Goal: Task Accomplishment & Management: Complete application form

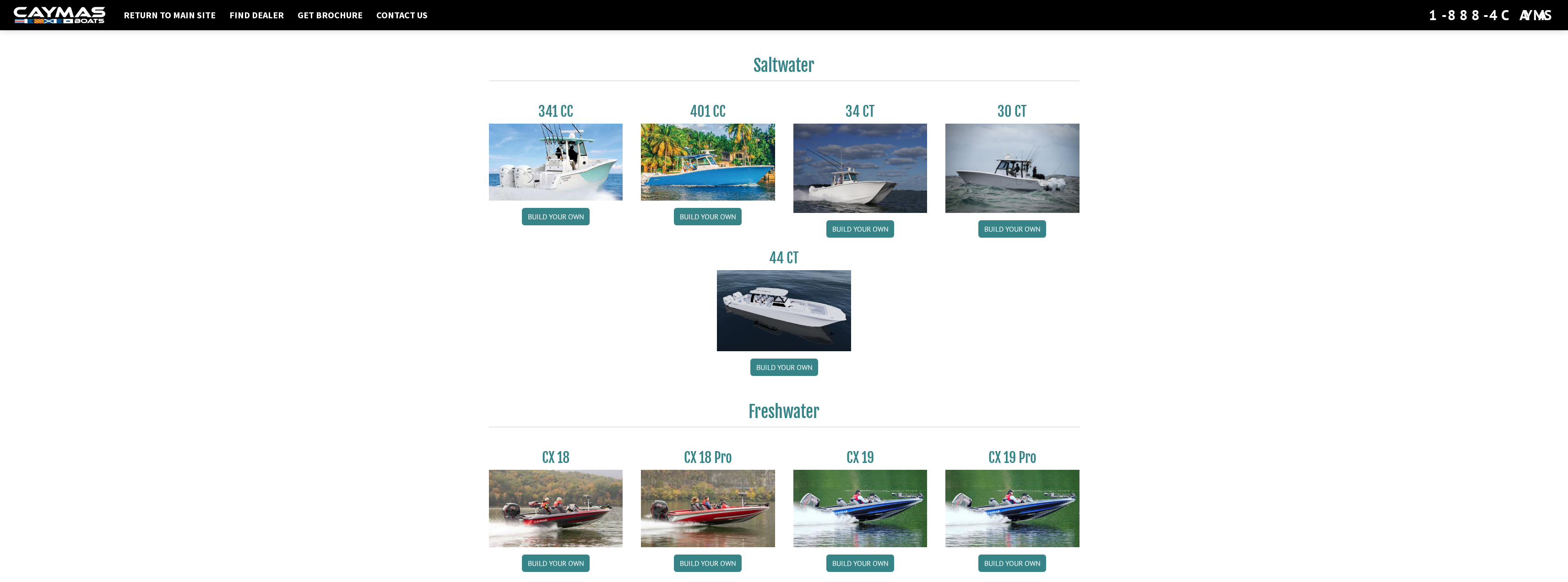
scroll to position [370, 0]
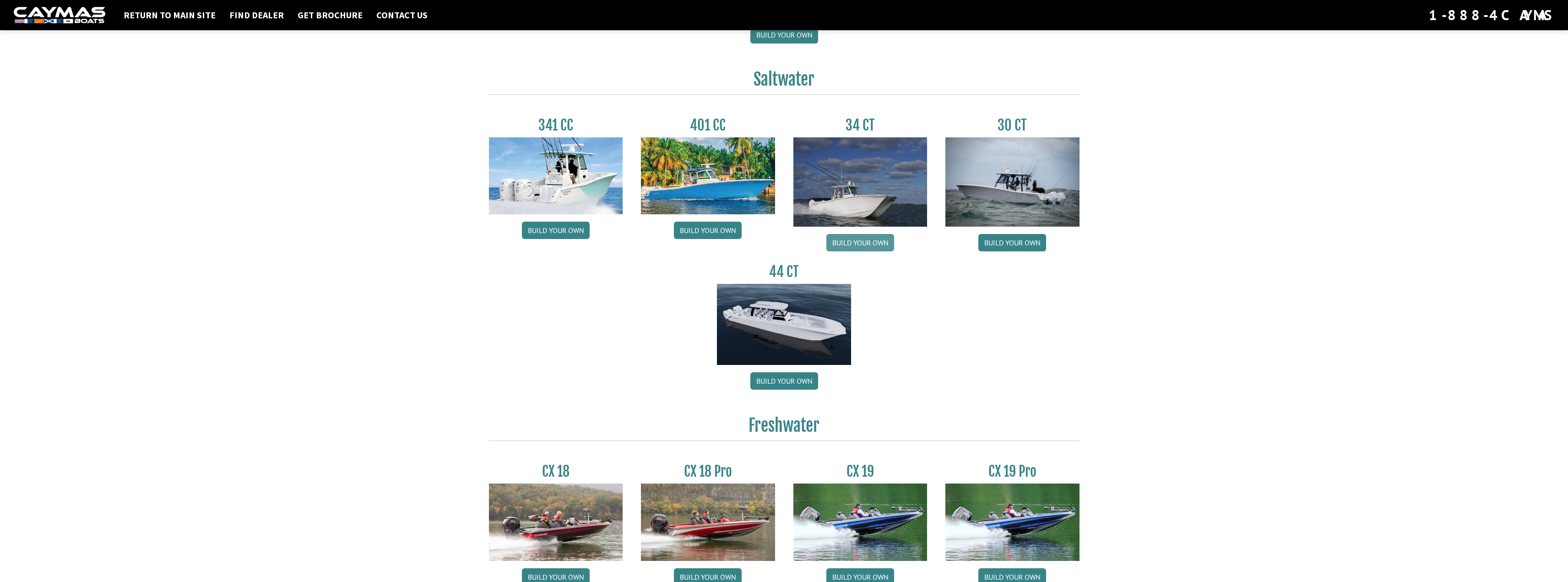
click at [865, 244] on link "Build your own" at bounding box center [860, 243] width 68 height 17
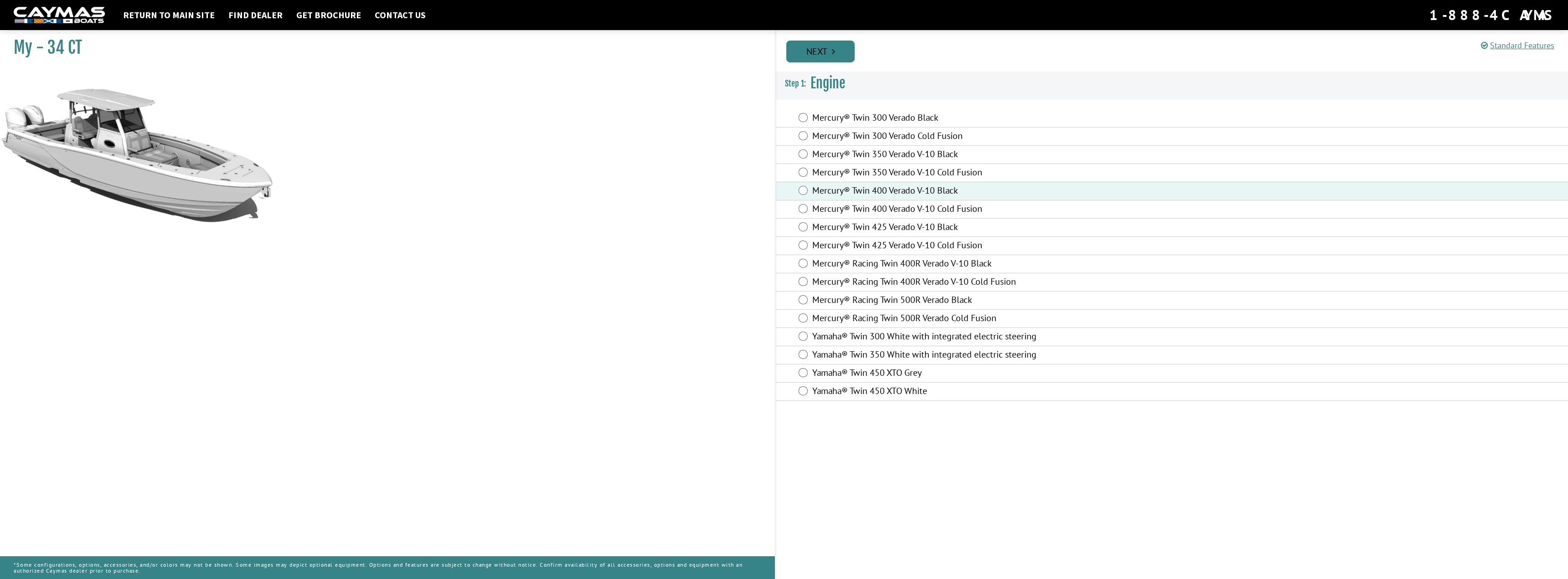
click at [816, 53] on link "Next" at bounding box center [821, 52] width 68 height 22
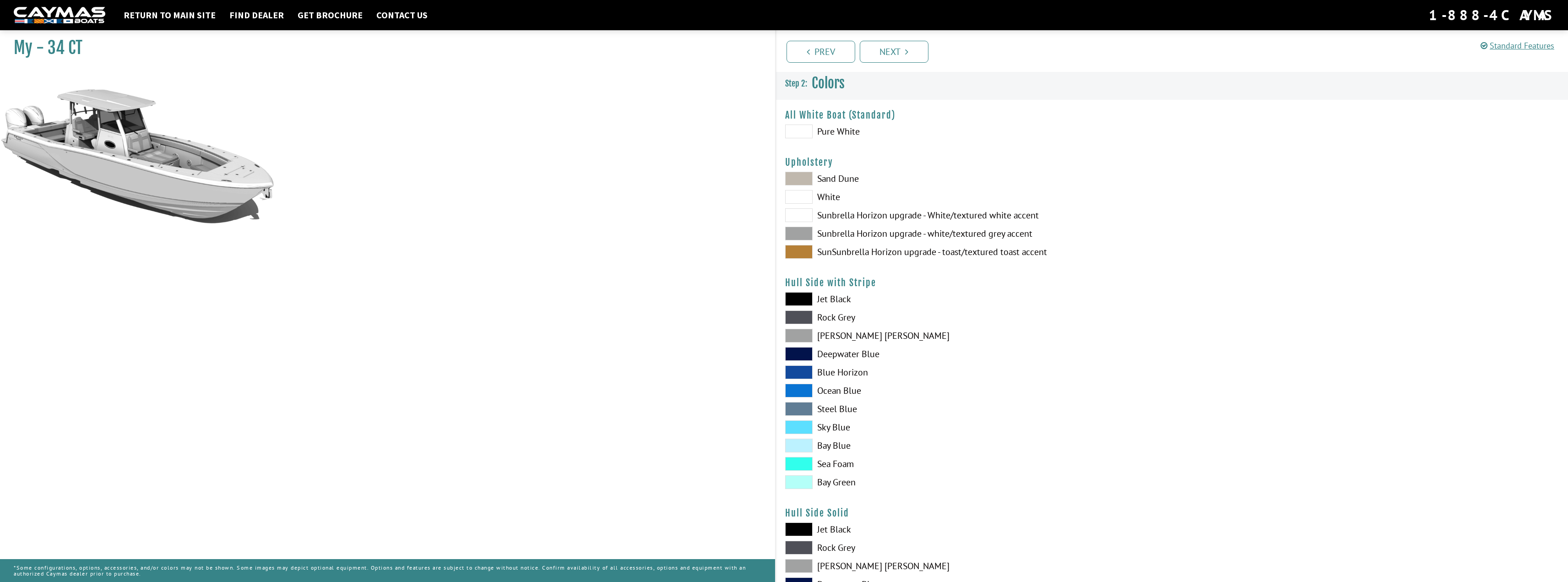
click at [804, 232] on span at bounding box center [798, 234] width 28 height 13
click at [804, 218] on span at bounding box center [798, 215] width 28 height 13
click at [803, 180] on span at bounding box center [798, 179] width 28 height 13
click at [805, 254] on span at bounding box center [798, 252] width 28 height 13
click at [802, 232] on span at bounding box center [798, 234] width 28 height 13
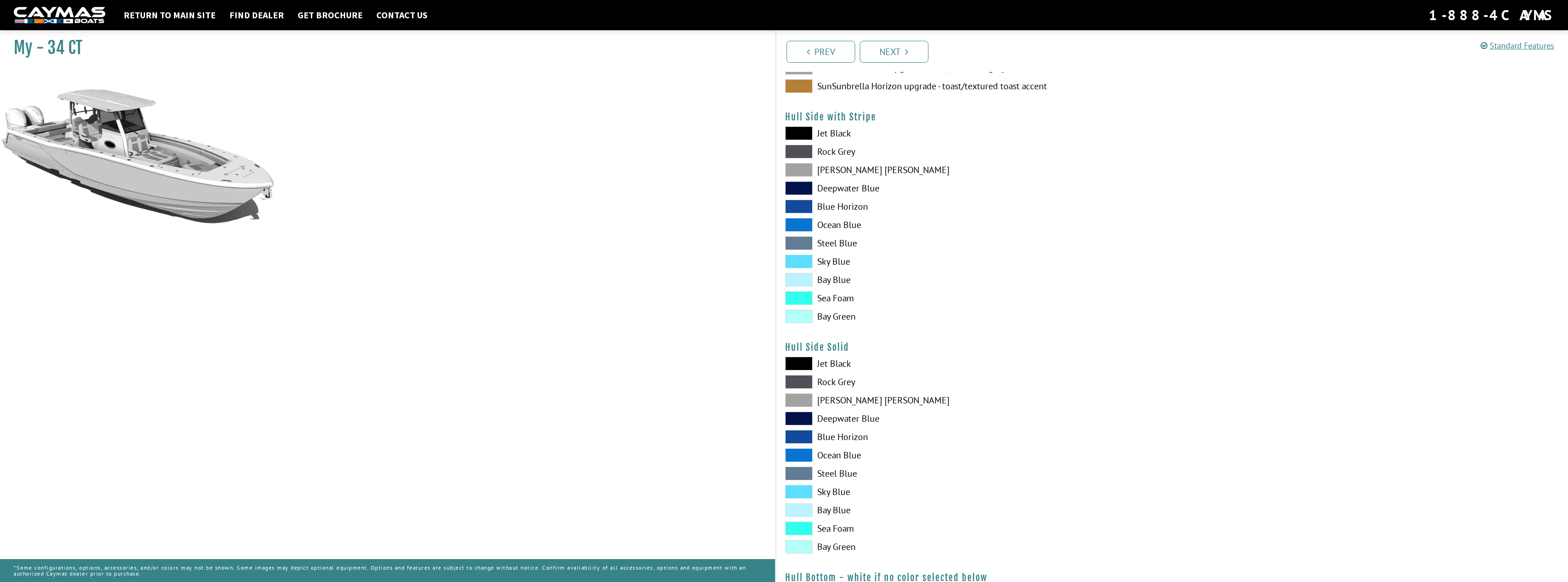
scroll to position [183, 0]
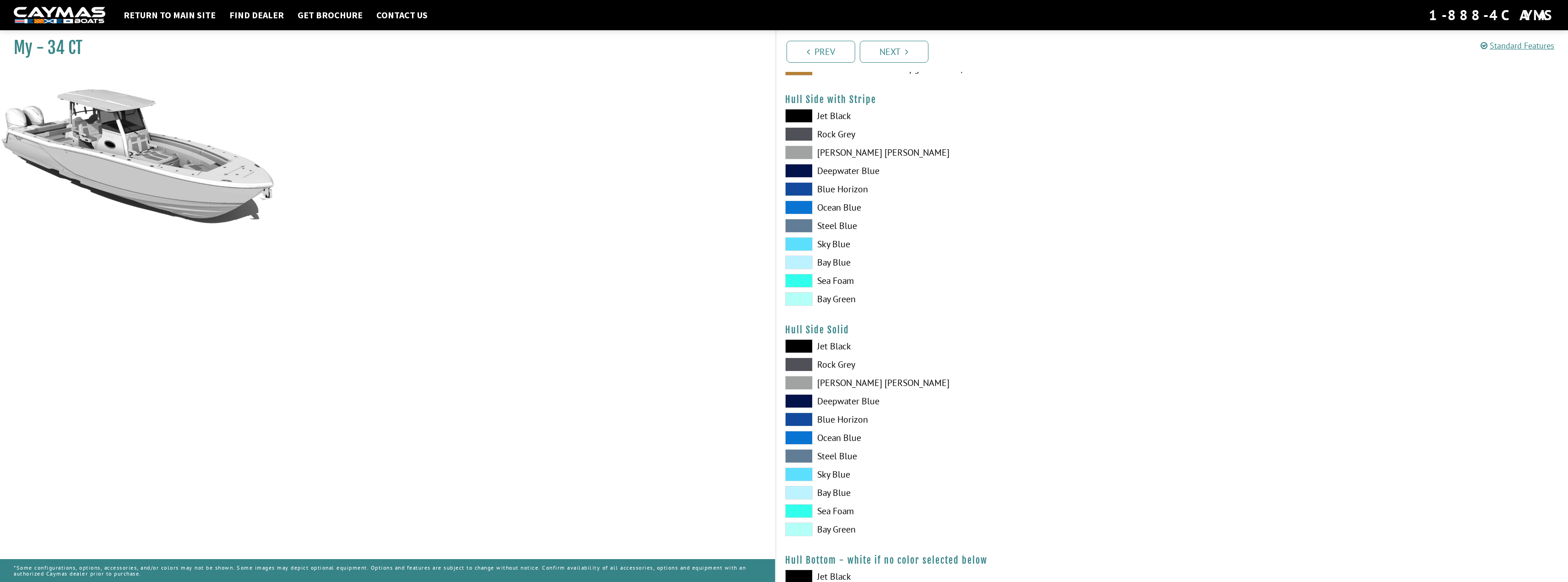
click at [798, 113] on span at bounding box center [798, 116] width 28 height 13
click at [799, 133] on span at bounding box center [798, 134] width 28 height 13
click at [799, 153] on span at bounding box center [798, 152] width 28 height 13
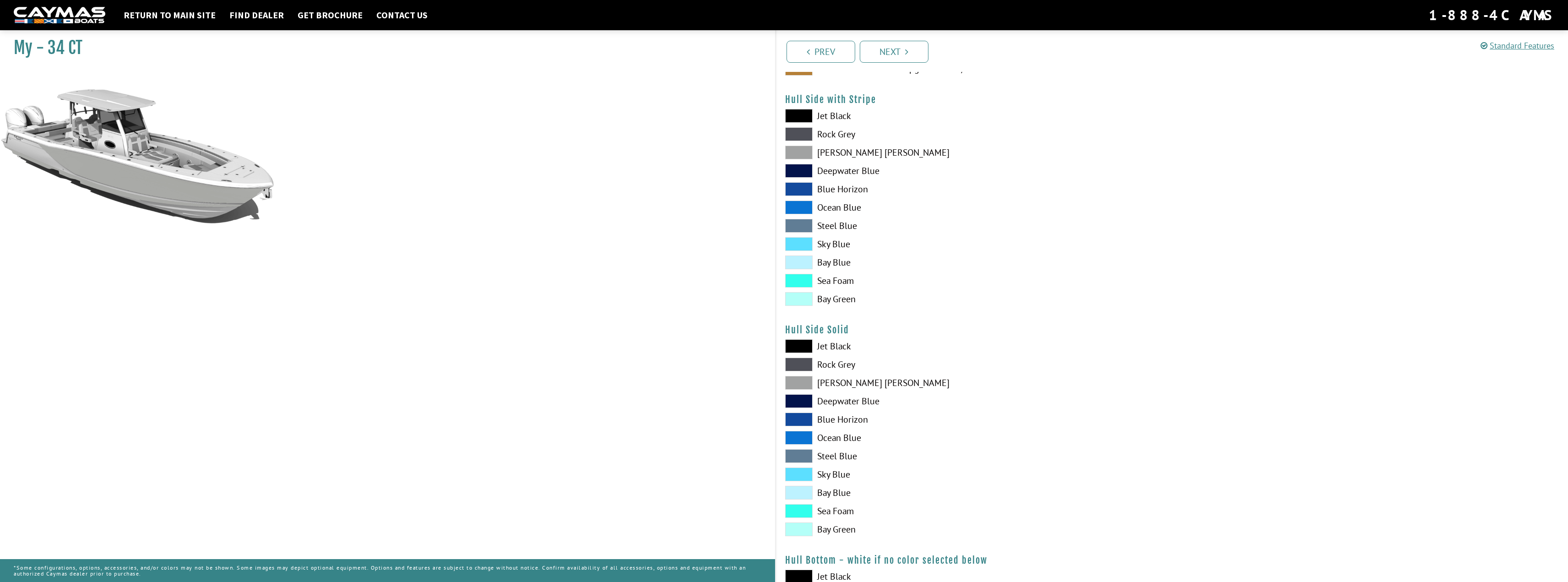
click at [801, 134] on span at bounding box center [798, 134] width 28 height 13
click at [803, 114] on span at bounding box center [798, 116] width 28 height 13
click at [799, 223] on span at bounding box center [798, 226] width 28 height 13
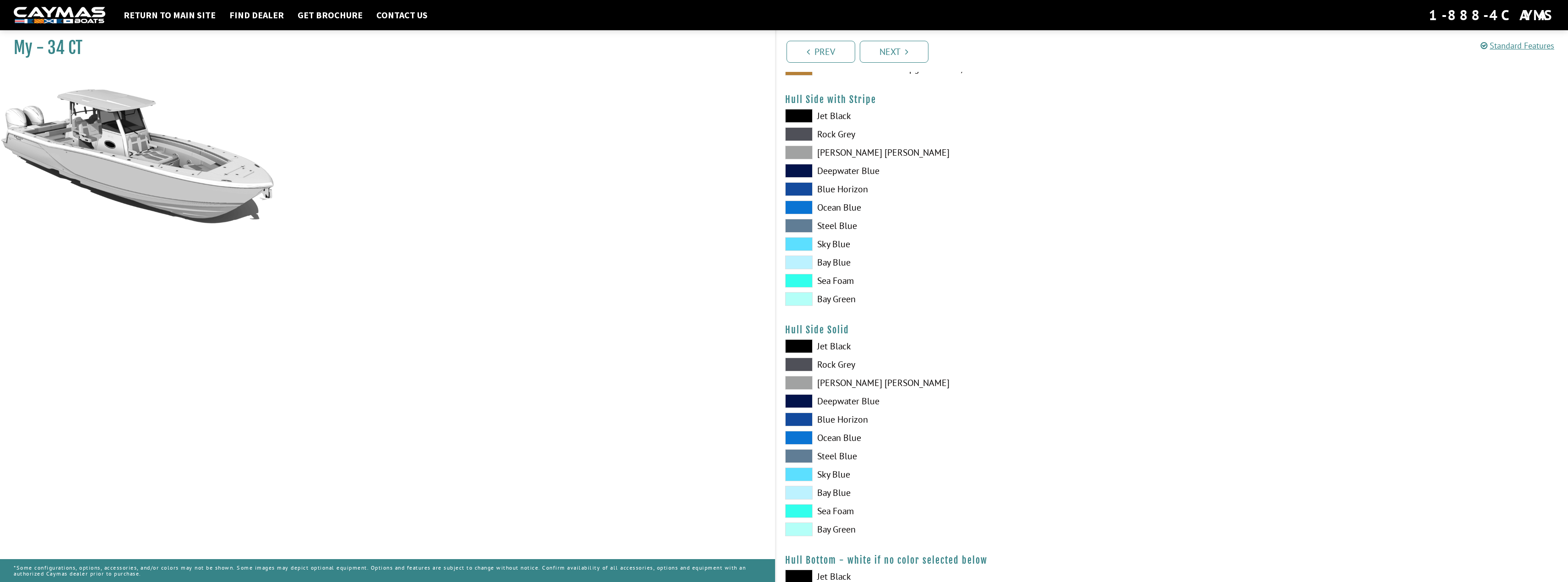
click at [799, 223] on span at bounding box center [798, 226] width 28 height 13
click at [800, 210] on span at bounding box center [798, 207] width 28 height 13
click at [802, 186] on span at bounding box center [798, 189] width 28 height 13
click at [803, 173] on span at bounding box center [798, 171] width 28 height 13
click at [801, 153] on span at bounding box center [798, 152] width 28 height 13
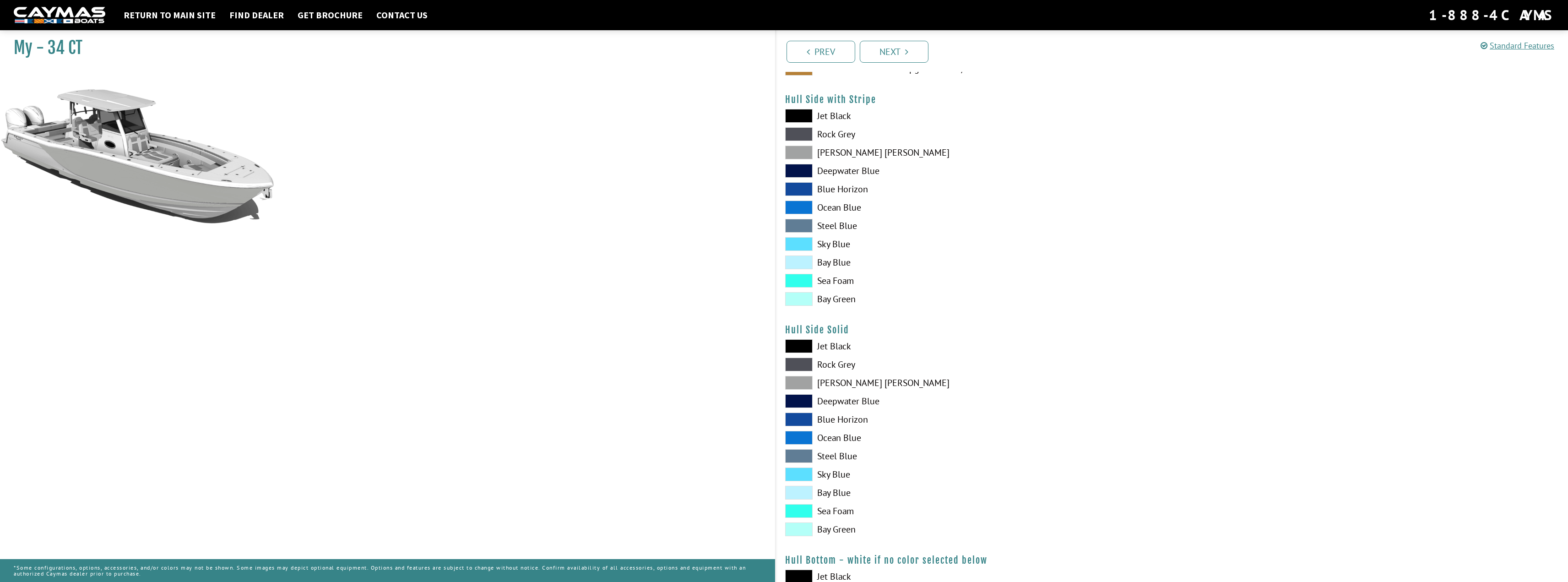
click at [803, 134] on span at bounding box center [798, 134] width 28 height 13
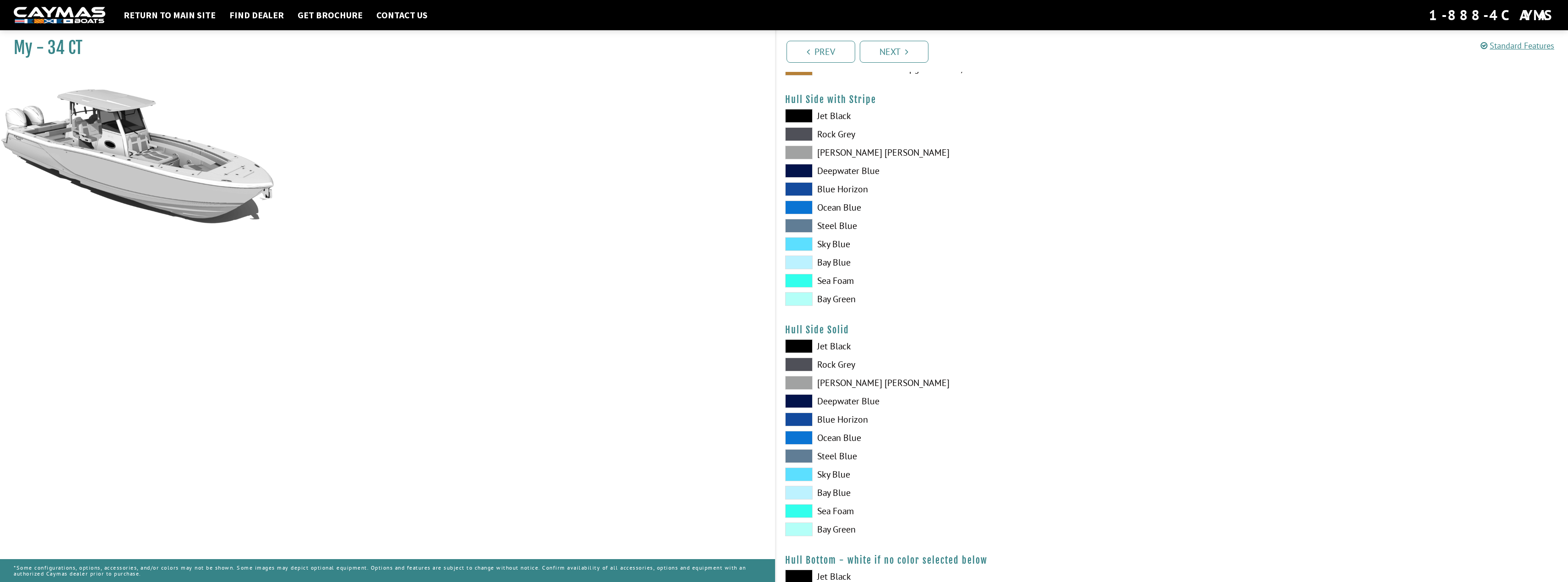
click at [803, 364] on span at bounding box center [798, 364] width 28 height 13
click at [804, 349] on span at bounding box center [798, 346] width 28 height 13
click at [803, 364] on span at bounding box center [798, 364] width 28 height 13
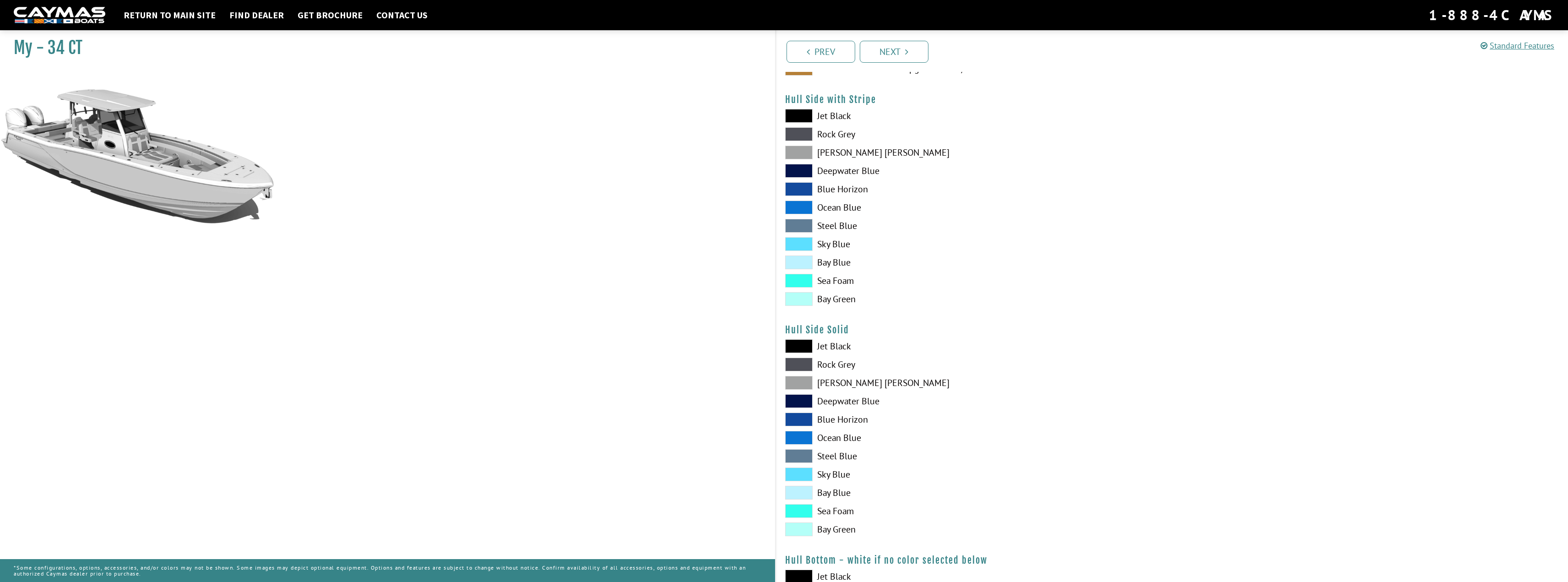
click at [803, 494] on span at bounding box center [798, 493] width 28 height 13
click at [804, 480] on span at bounding box center [798, 474] width 28 height 13
click at [803, 492] on span at bounding box center [798, 493] width 28 height 13
click at [801, 474] on span at bounding box center [798, 474] width 28 height 13
click at [803, 366] on span at bounding box center [798, 364] width 28 height 13
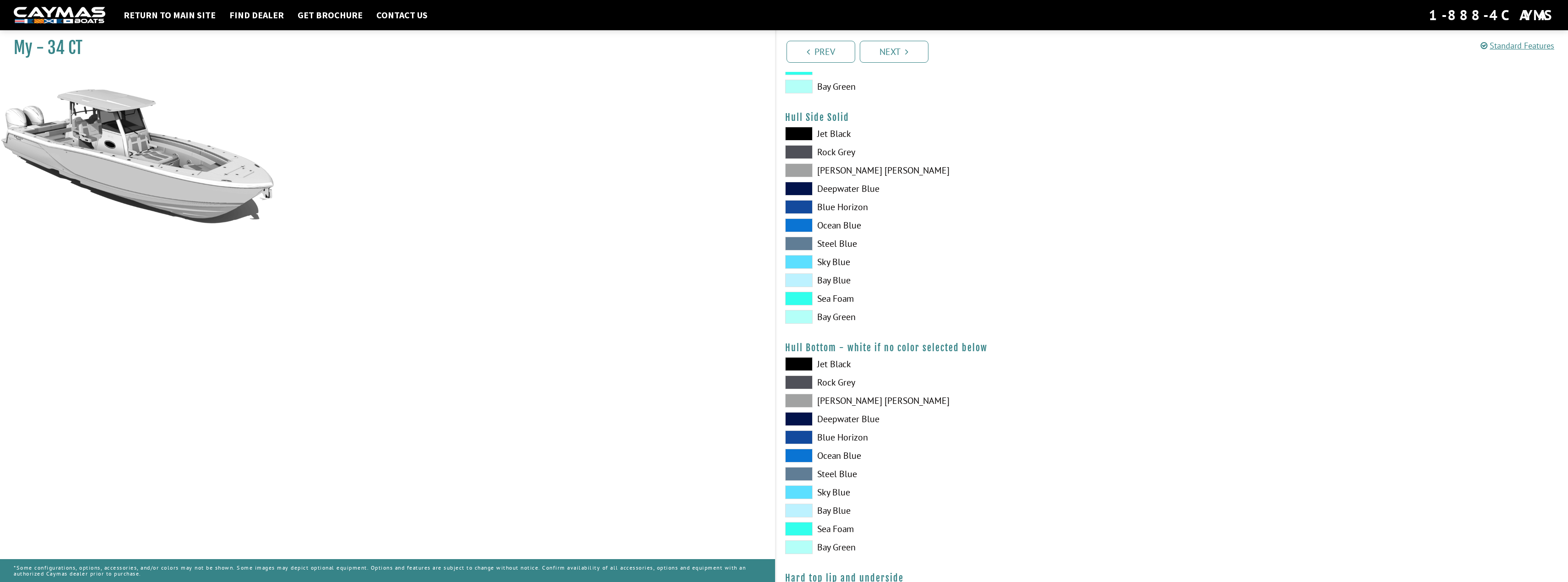
scroll to position [412, 0]
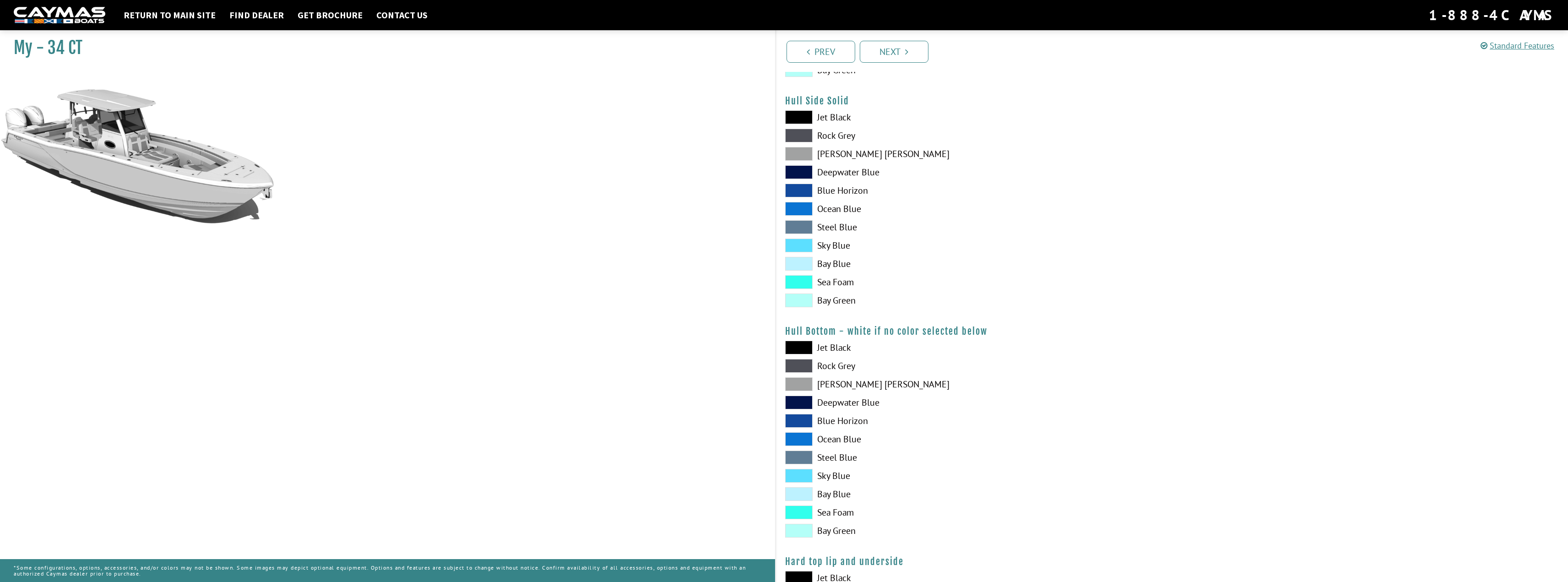
click at [808, 368] on span at bounding box center [798, 366] width 28 height 13
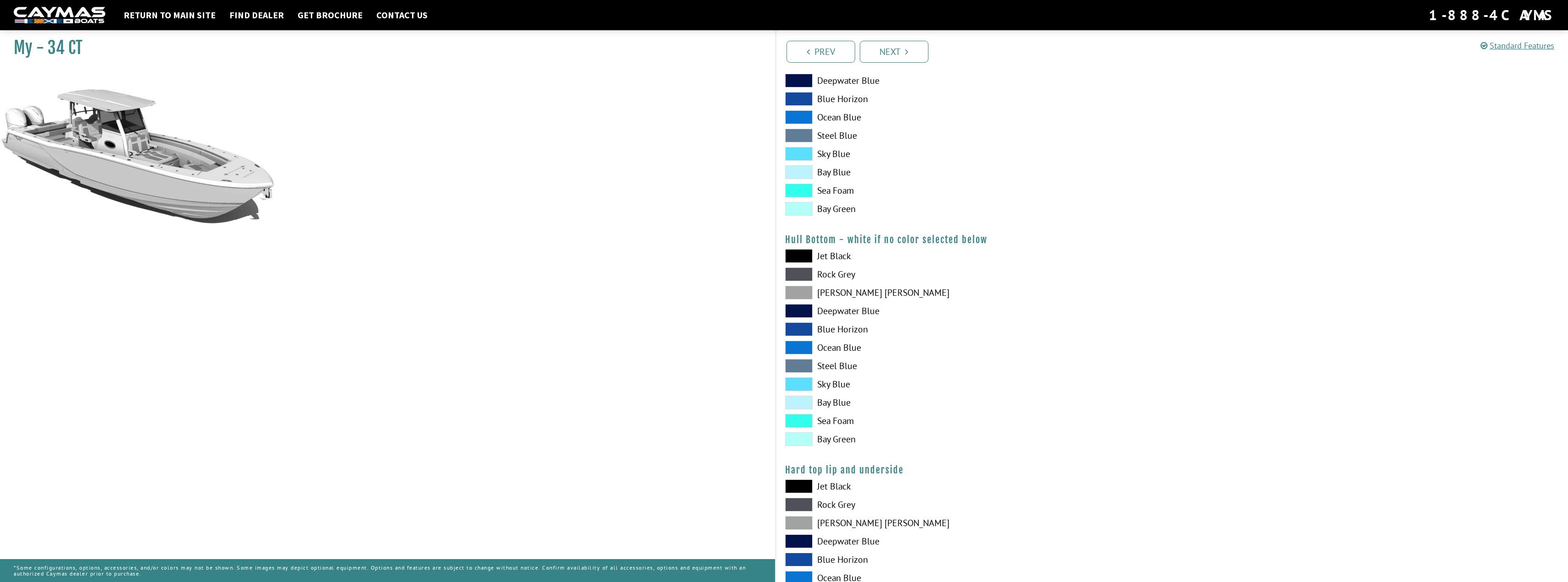
scroll to position [550, 0]
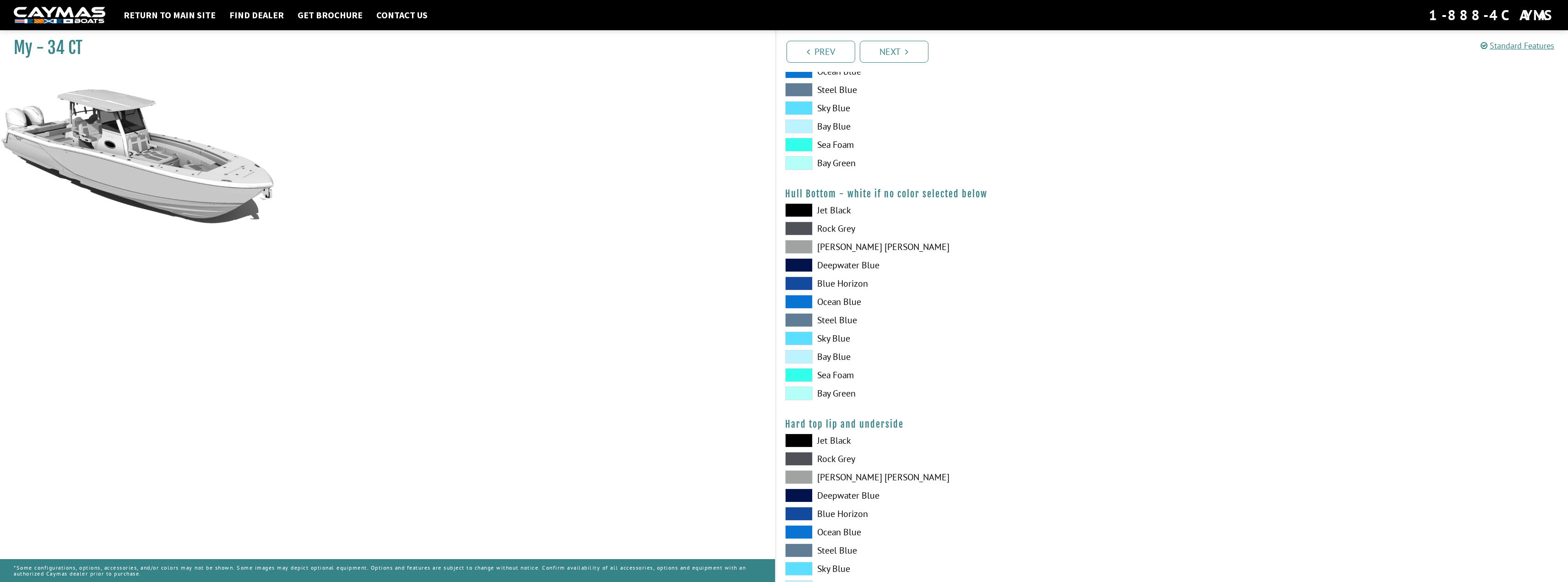
click at [801, 440] on span at bounding box center [798, 440] width 28 height 13
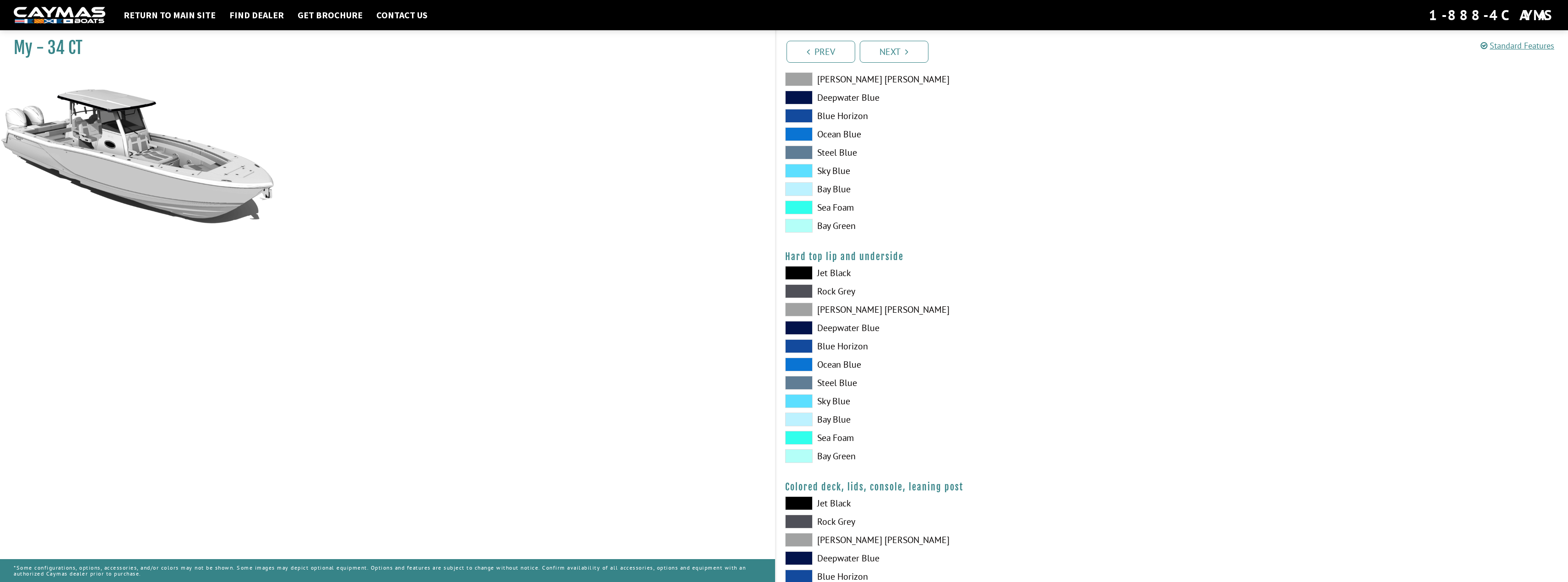
scroll to position [732, 0]
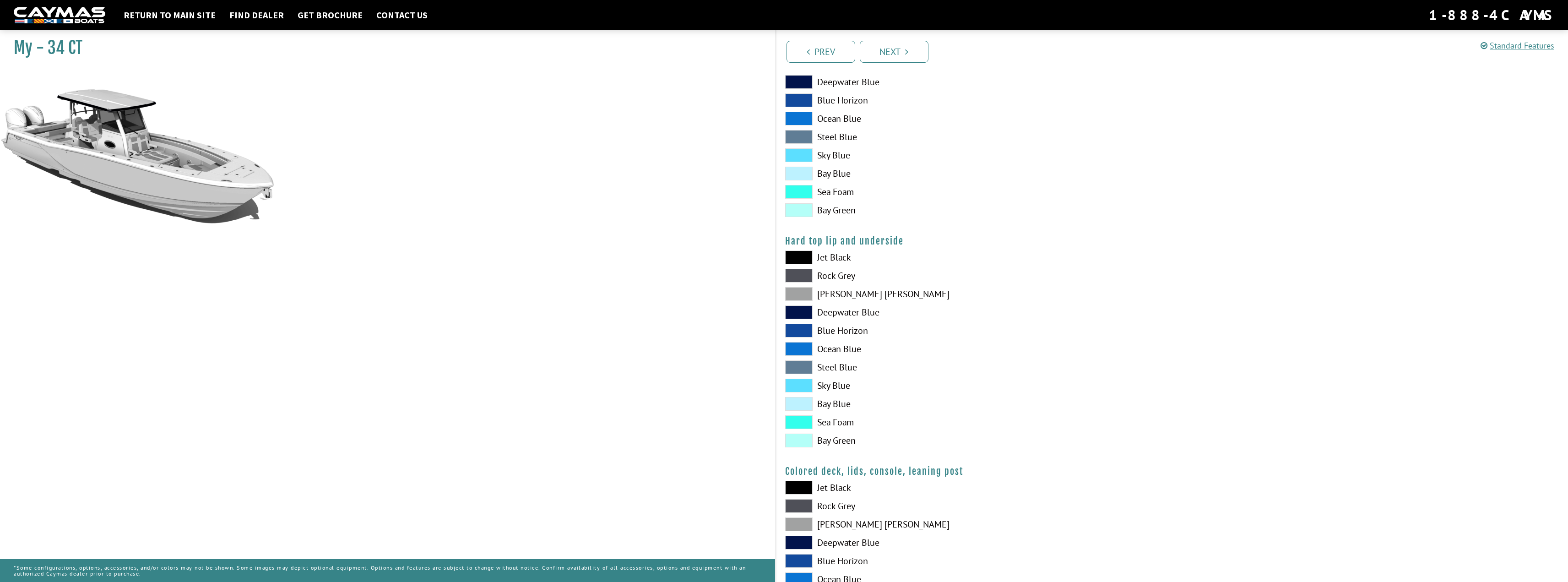
click at [793, 488] on span at bounding box center [798, 487] width 28 height 13
click at [804, 488] on span at bounding box center [798, 487] width 28 height 13
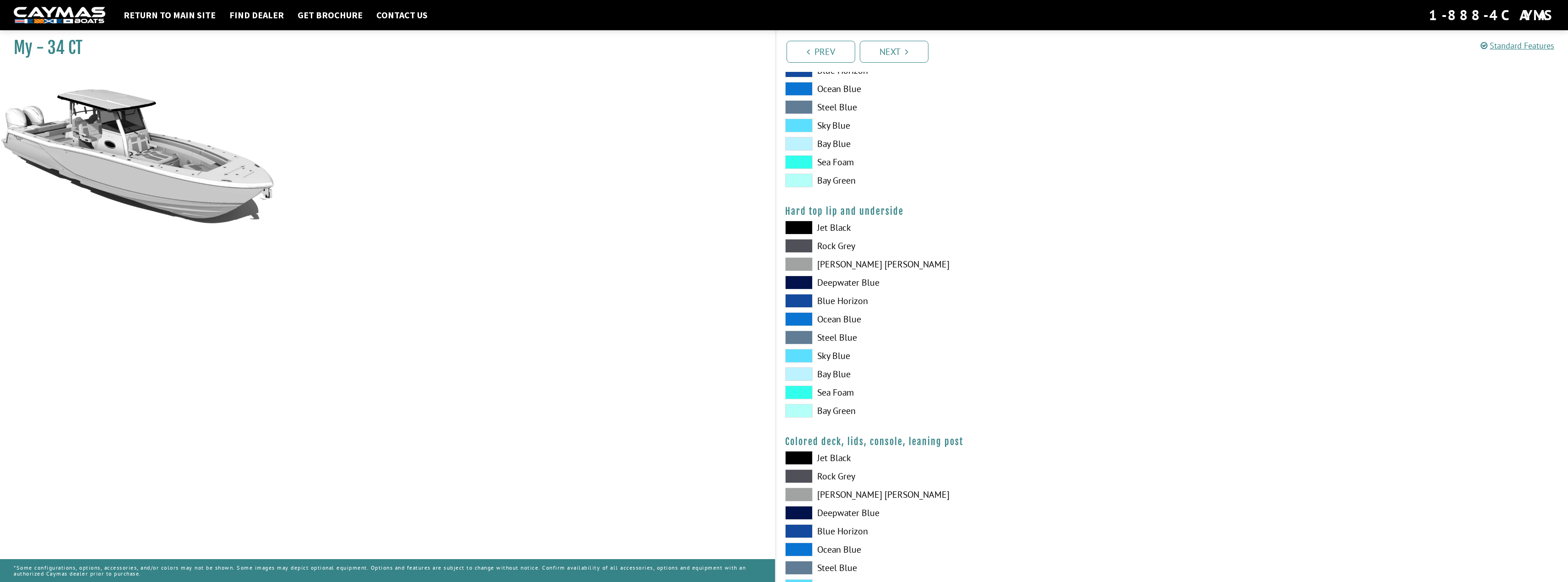
scroll to position [778, 0]
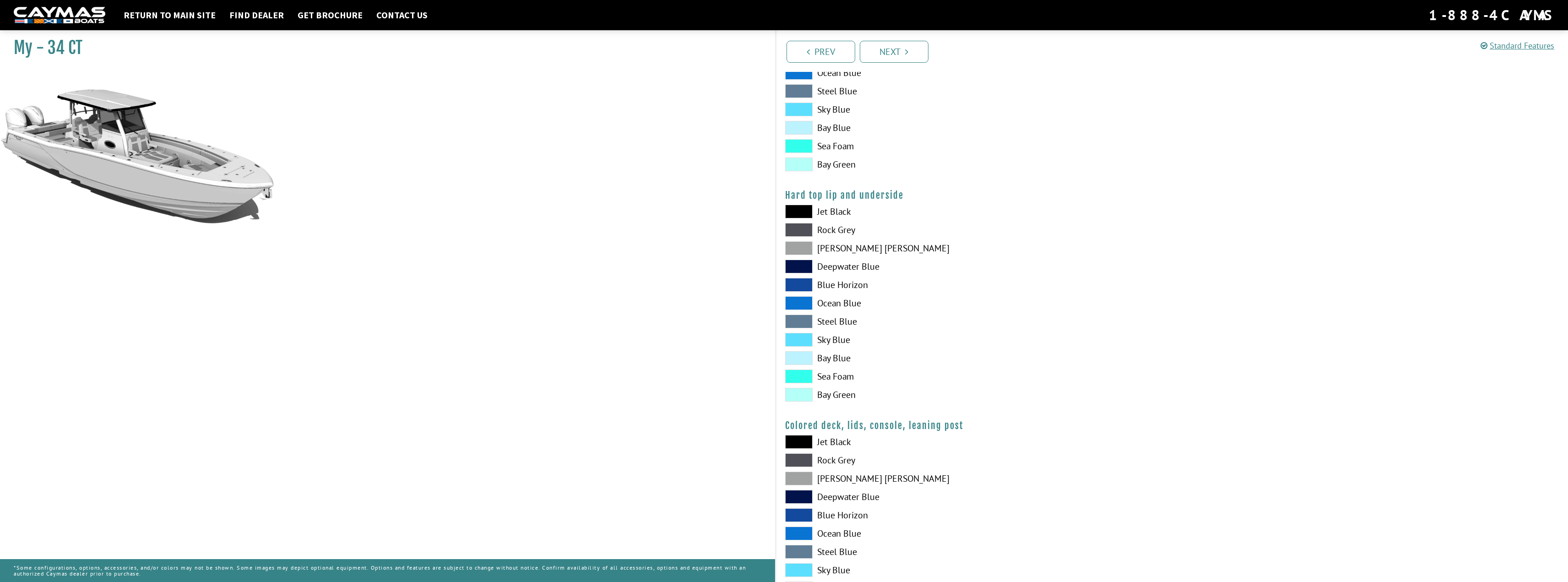
click at [803, 462] on span at bounding box center [798, 460] width 28 height 13
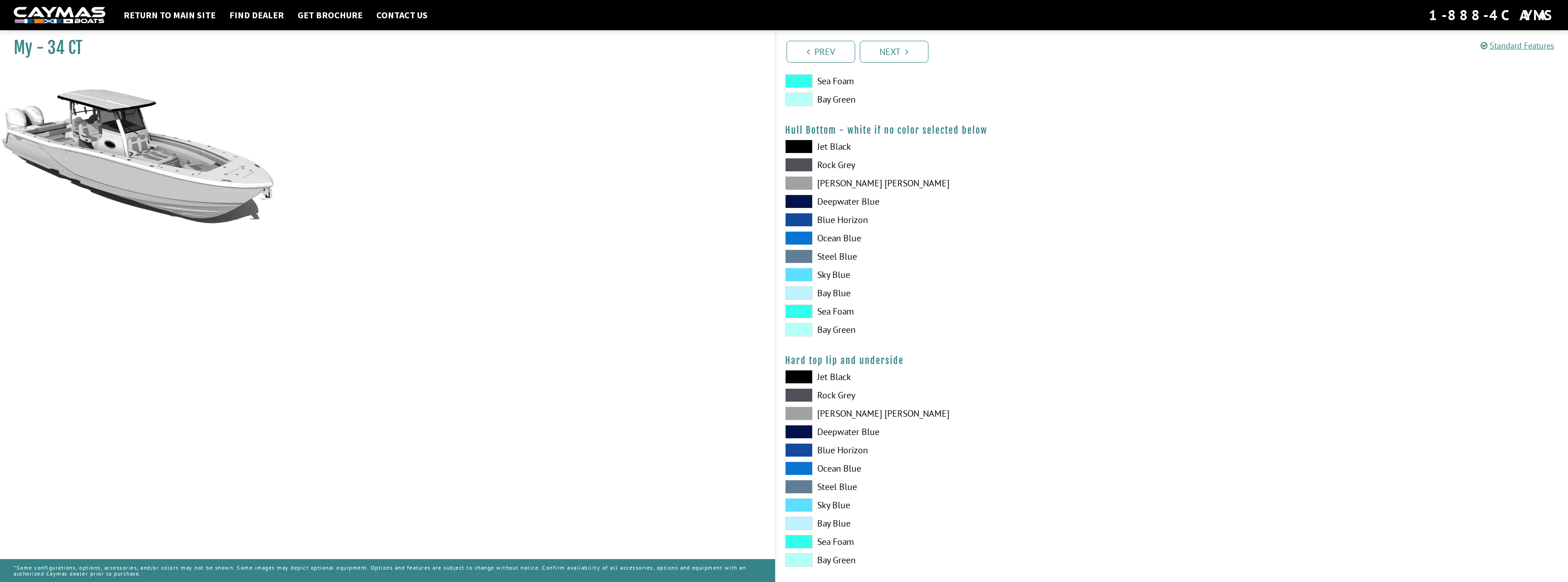
scroll to position [534, 0]
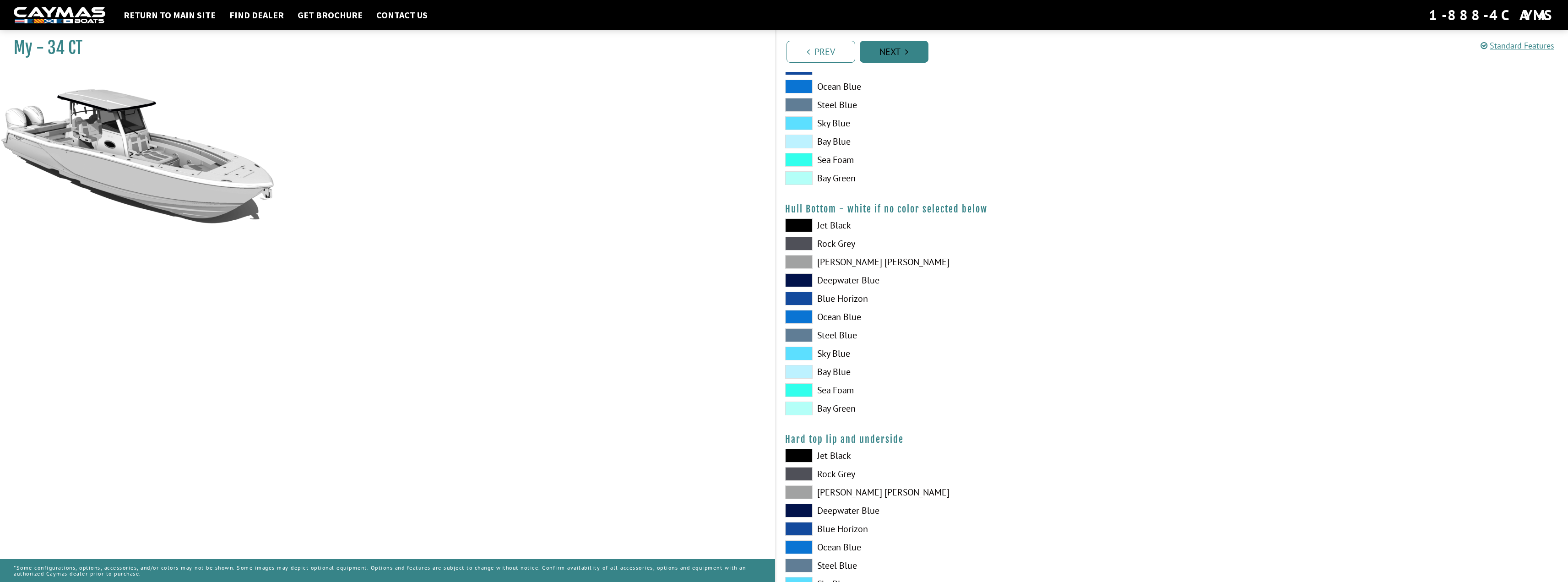
click at [899, 52] on link "Next" at bounding box center [894, 52] width 68 height 22
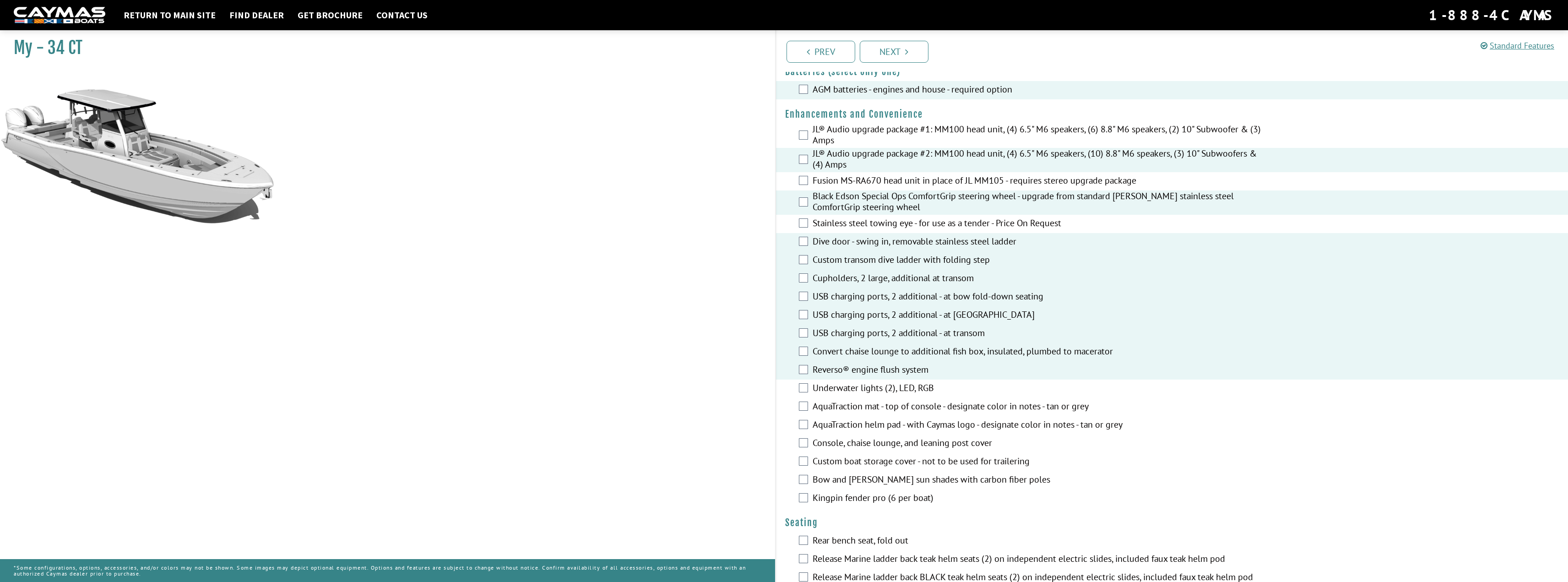
scroll to position [320, 0]
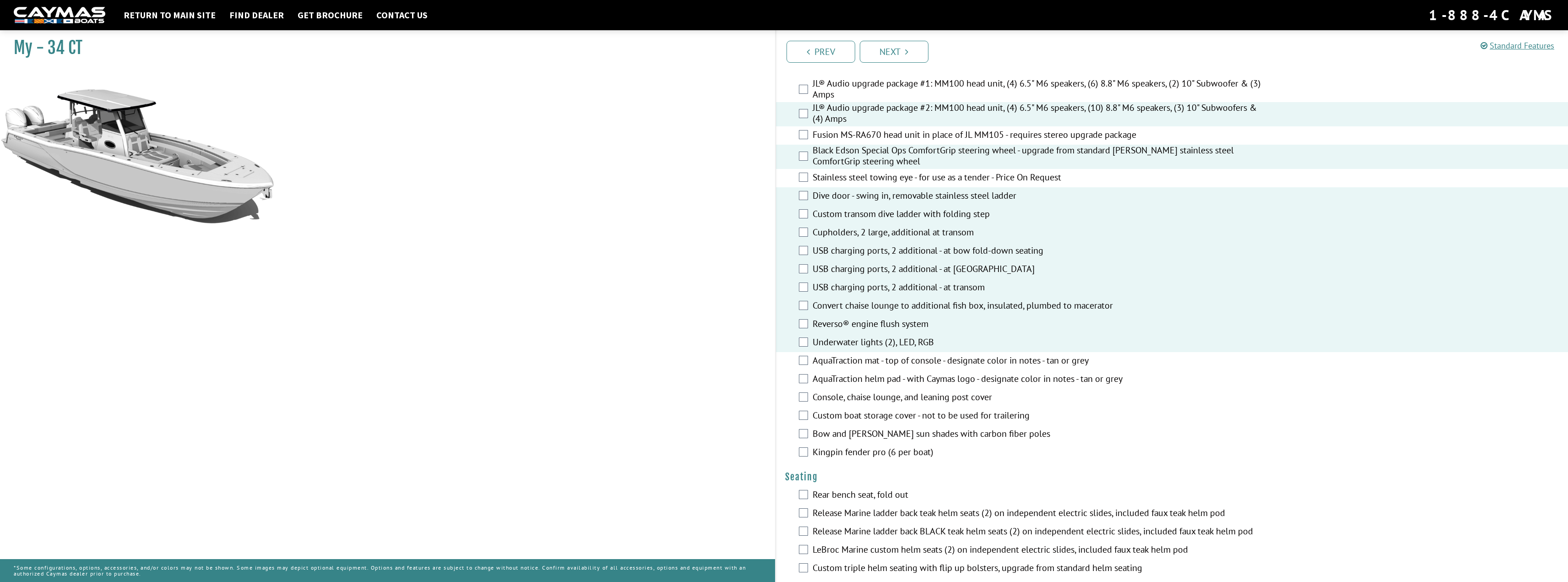
click at [808, 356] on div "AquaTraction mat - top of console - designate color in notes - tan or grey" at bounding box center [1172, 361] width 792 height 18
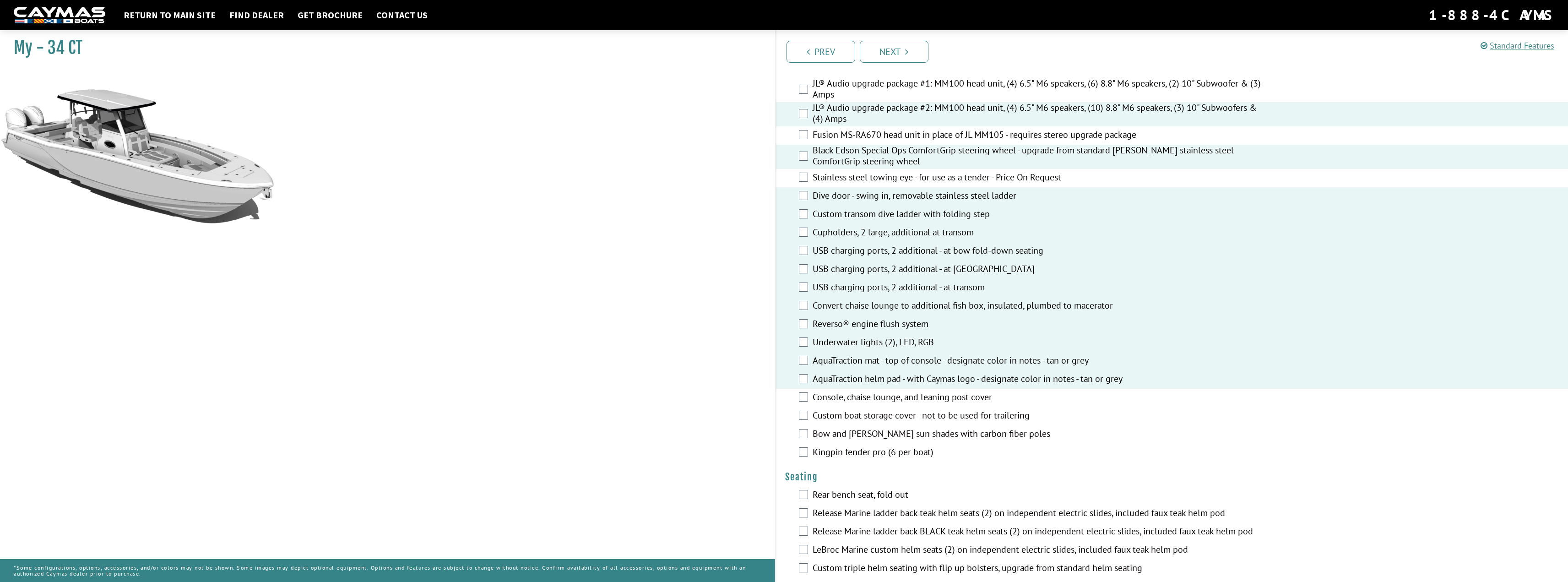
scroll to position [366, 0]
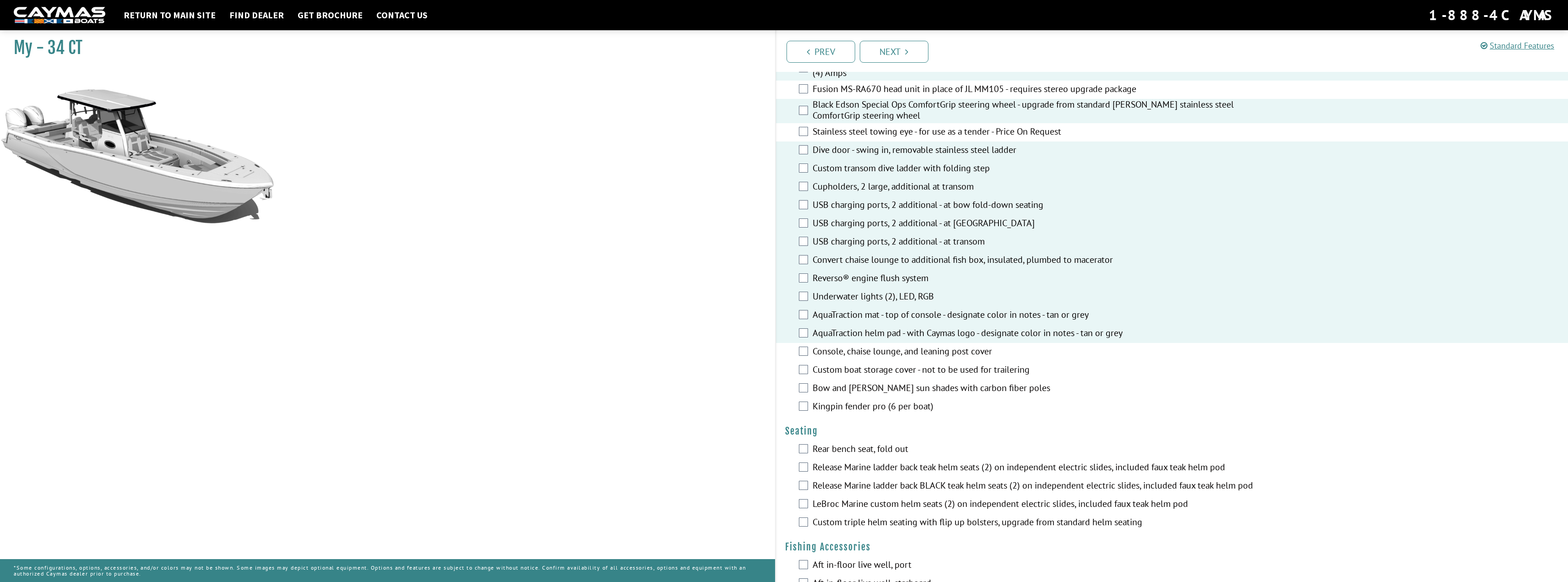
click at [810, 388] on div "Bow and stern sun shades with carbon fiber poles" at bounding box center [1172, 389] width 792 height 18
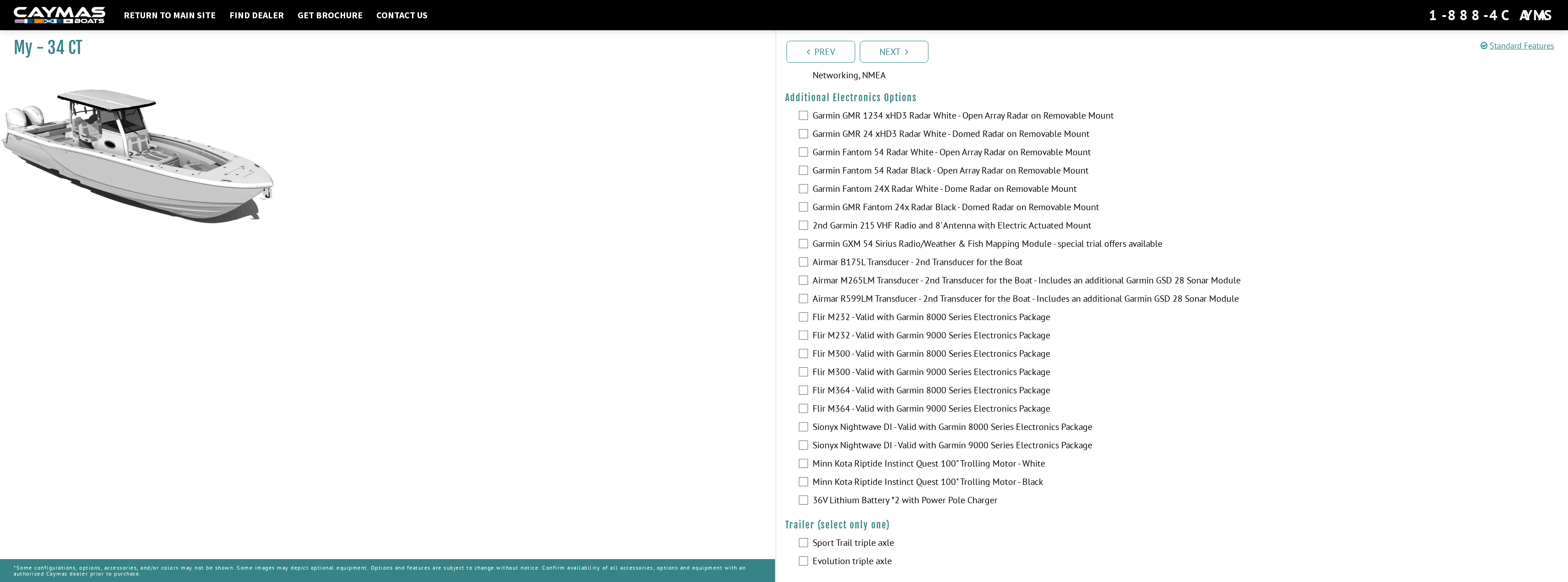
scroll to position [1209, 0]
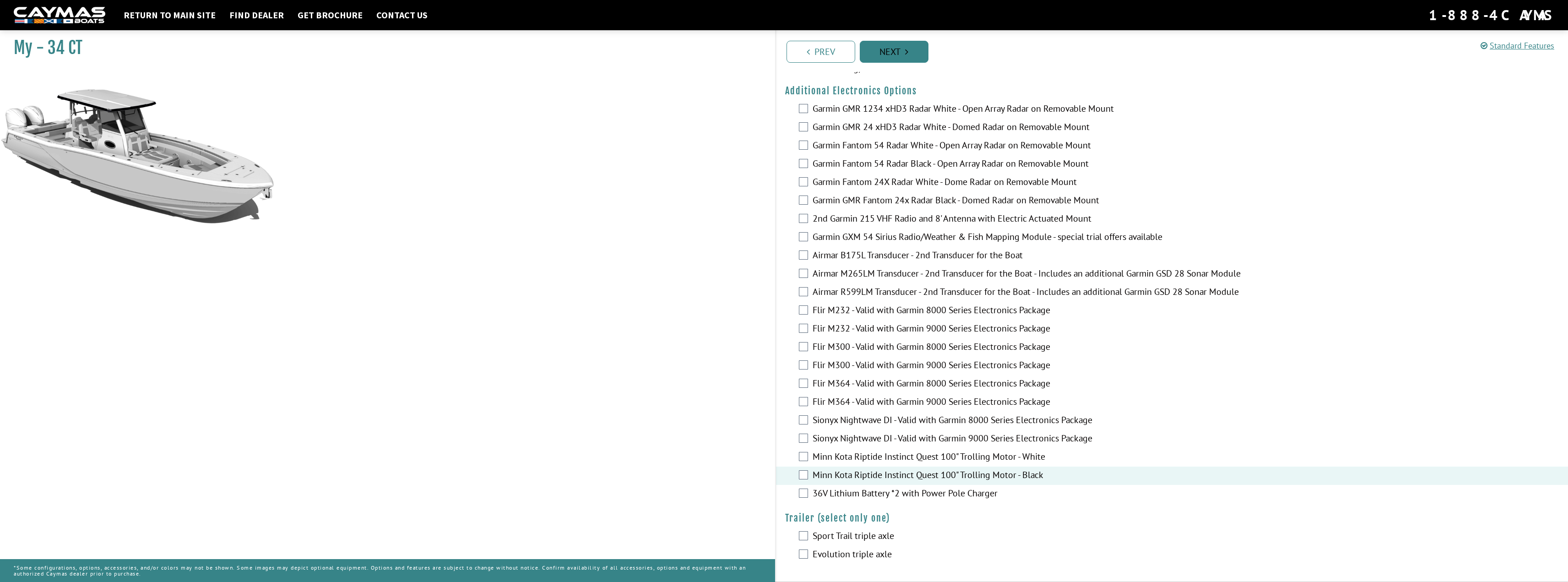
click at [891, 58] on link "Next" at bounding box center [894, 52] width 68 height 22
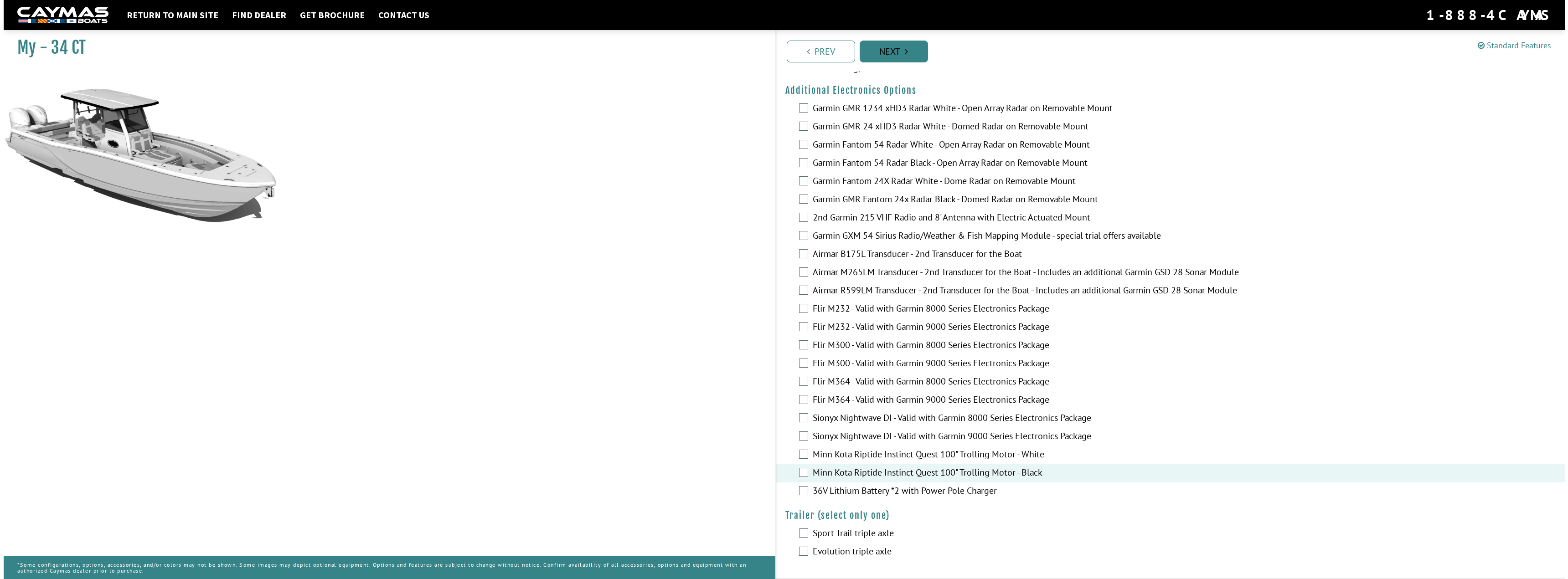
scroll to position [0, 0]
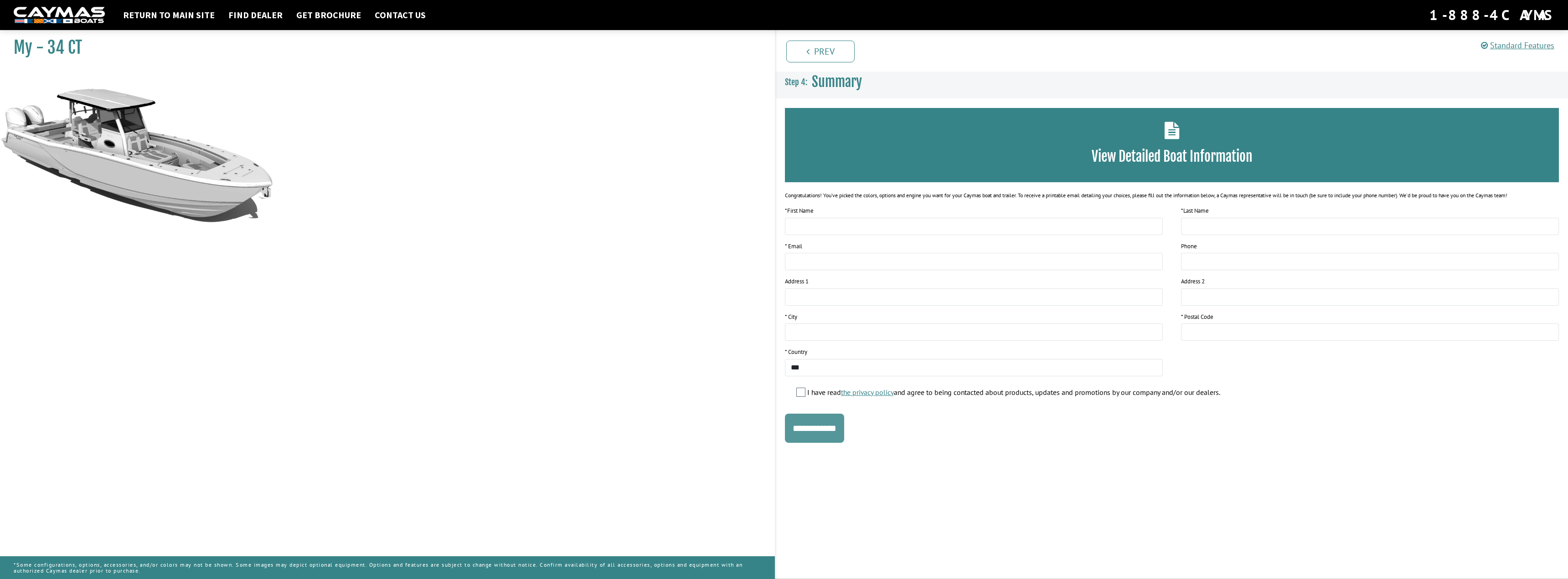
click at [819, 442] on input "**********" at bounding box center [814, 428] width 59 height 29
click at [819, 429] on input "**********" at bounding box center [814, 428] width 59 height 29
click at [170, 18] on link "Return to main site" at bounding box center [169, 15] width 100 height 12
